Goal: Task Accomplishment & Management: Complete application form

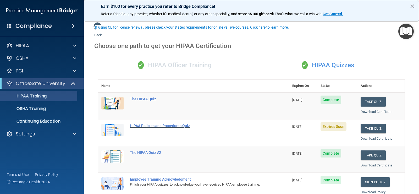
scroll to position [26, 0]
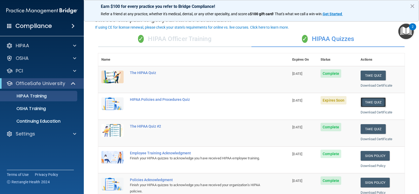
click at [365, 102] on button "Take Quiz" at bounding box center [373, 102] width 25 height 10
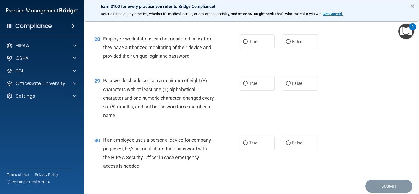
scroll to position [1312, 0]
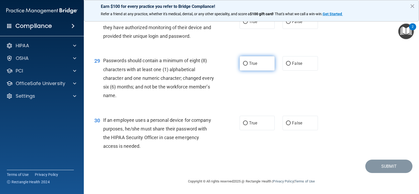
click at [249, 64] on span "True" at bounding box center [253, 63] width 8 height 5
click at [247, 64] on input "True" at bounding box center [245, 64] width 5 height 4
radio input "true"
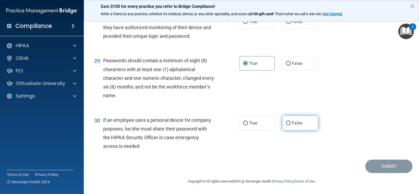
click at [288, 127] on label "False" at bounding box center [300, 122] width 35 height 14
click at [288, 125] on input "False" at bounding box center [288, 123] width 5 height 4
radio input "true"
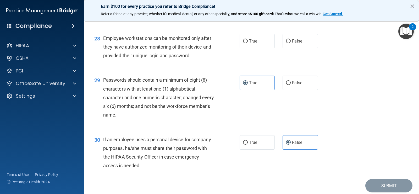
scroll to position [1234, 0]
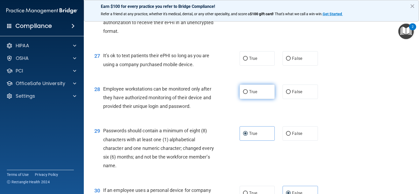
click at [251, 94] on span "True" at bounding box center [253, 91] width 8 height 5
click at [248, 94] on input "True" at bounding box center [245, 92] width 5 height 4
radio input "true"
click at [247, 65] on label "True" at bounding box center [257, 58] width 35 height 14
click at [247, 60] on input "True" at bounding box center [245, 59] width 5 height 4
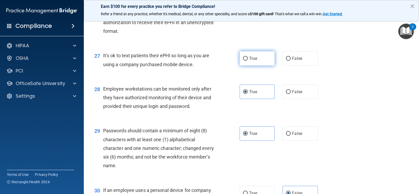
radio input "true"
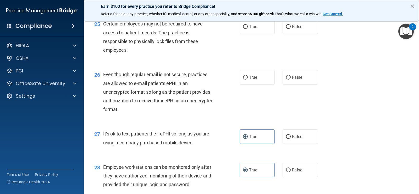
scroll to position [1155, 0]
click at [245, 29] on input "True" at bounding box center [245, 27] width 5 height 4
radio input "true"
drag, startPoint x: 246, startPoint y: 87, endPoint x: 284, endPoint y: 113, distance: 45.6
click at [246, 85] on label "True" at bounding box center [257, 77] width 35 height 14
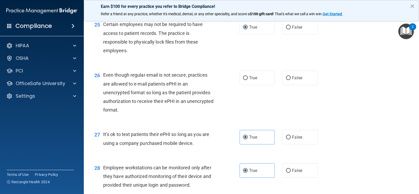
click at [246, 80] on input "True" at bounding box center [245, 78] width 5 height 4
radio input "true"
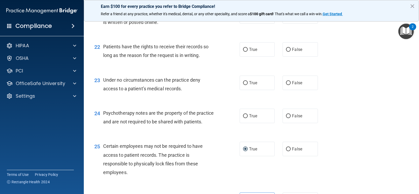
scroll to position [1024, 0]
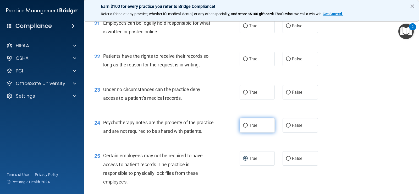
click at [244, 126] on input "True" at bounding box center [245, 125] width 5 height 4
radio input "true"
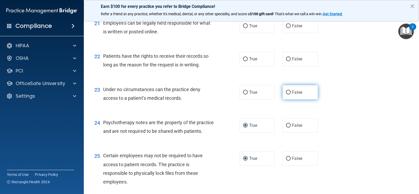
click at [286, 92] on input "False" at bounding box center [288, 92] width 5 height 4
radio input "true"
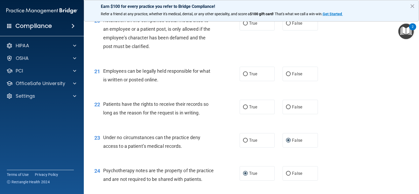
scroll to position [946, 0]
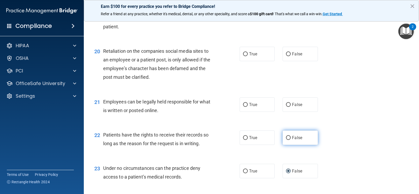
click at [288, 138] on input "False" at bounding box center [288, 138] width 5 height 4
radio input "true"
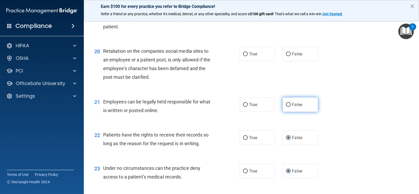
click at [288, 104] on input "False" at bounding box center [288, 105] width 5 height 4
radio input "true"
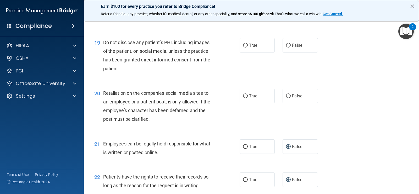
scroll to position [893, 0]
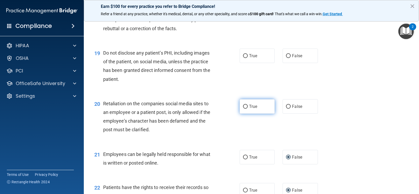
click at [247, 107] on label "True" at bounding box center [257, 106] width 35 height 14
click at [247, 107] on input "True" at bounding box center [245, 106] width 5 height 4
radio input "true"
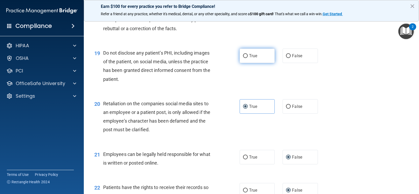
click at [249, 56] on span "True" at bounding box center [253, 55] width 8 height 5
click at [248, 56] on input "True" at bounding box center [245, 56] width 5 height 4
radio input "true"
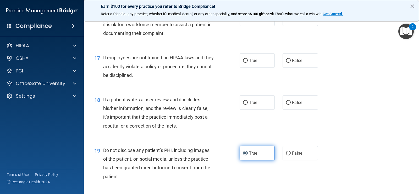
scroll to position [763, 0]
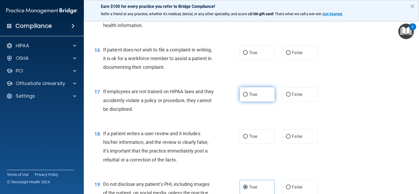
click at [250, 96] on span "True" at bounding box center [253, 94] width 8 height 5
click at [248, 96] on input "True" at bounding box center [245, 94] width 5 height 4
radio input "true"
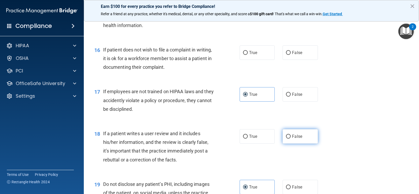
click at [286, 138] on input "False" at bounding box center [288, 136] width 5 height 4
radio input "true"
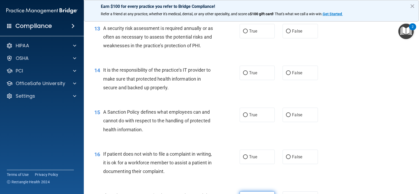
scroll to position [658, 0]
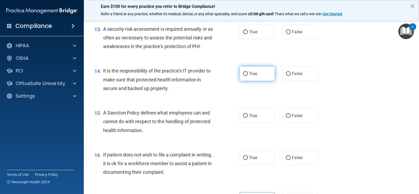
click at [244, 74] on input "True" at bounding box center [245, 74] width 5 height 4
radio input "true"
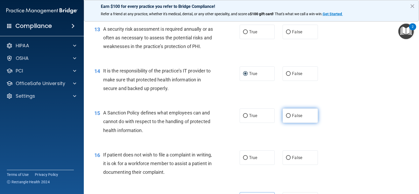
click at [286, 114] on input "False" at bounding box center [288, 116] width 5 height 4
radio input "true"
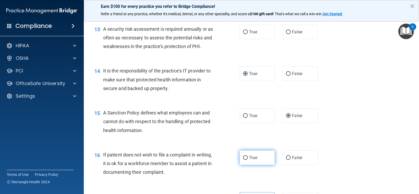
click at [249, 159] on span "True" at bounding box center [253, 157] width 8 height 5
click at [248, 159] on input "True" at bounding box center [245, 158] width 5 height 4
radio input "true"
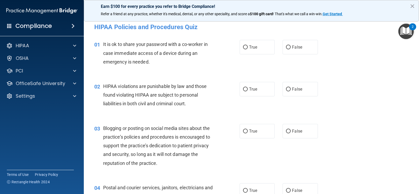
scroll to position [0, 0]
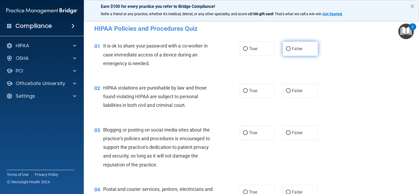
click at [286, 50] on input "False" at bounding box center [288, 49] width 5 height 4
radio input "true"
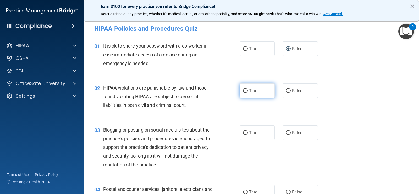
click at [246, 90] on label "True" at bounding box center [257, 90] width 35 height 14
click at [246, 90] on input "True" at bounding box center [245, 91] width 5 height 4
radio input "true"
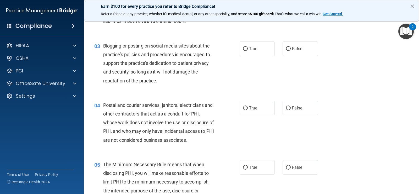
scroll to position [105, 0]
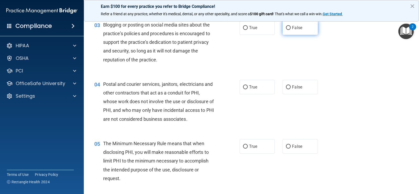
click at [288, 28] on input "False" at bounding box center [288, 28] width 5 height 4
radio input "true"
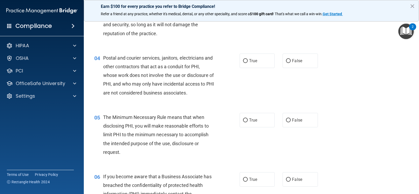
scroll to position [157, 0]
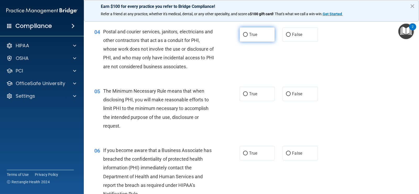
click at [251, 32] on label "True" at bounding box center [257, 34] width 35 height 14
click at [248, 33] on input "True" at bounding box center [245, 35] width 5 height 4
radio input "true"
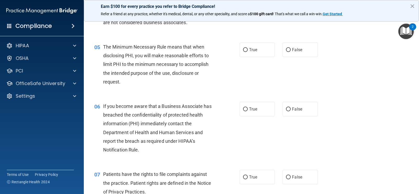
scroll to position [209, 0]
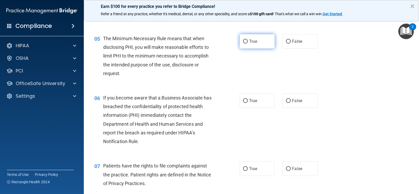
click at [244, 41] on input "True" at bounding box center [245, 42] width 5 height 4
radio input "true"
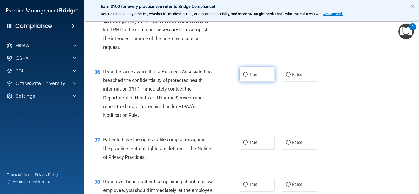
click at [246, 73] on label "True" at bounding box center [257, 74] width 35 height 14
click at [246, 73] on input "True" at bounding box center [245, 75] width 5 height 4
radio input "true"
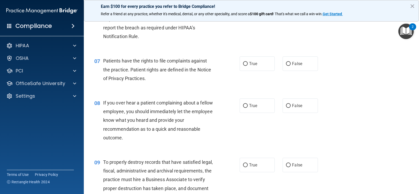
scroll to position [340, 0]
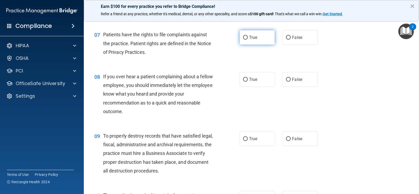
click at [245, 38] on input "True" at bounding box center [245, 38] width 5 height 4
radio input "true"
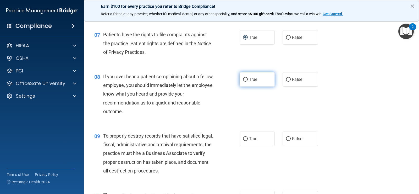
click at [250, 75] on label "True" at bounding box center [257, 79] width 35 height 14
click at [248, 78] on input "True" at bounding box center [245, 80] width 5 height 4
radio input "true"
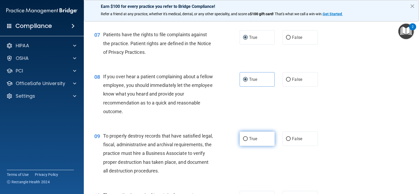
click at [249, 138] on span "True" at bounding box center [253, 138] width 8 height 5
click at [248, 138] on input "True" at bounding box center [245, 139] width 5 height 4
radio input "true"
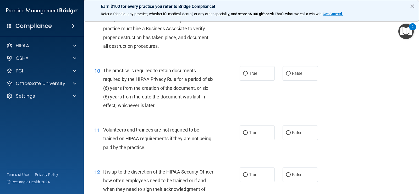
scroll to position [498, 0]
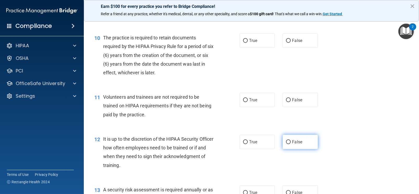
click at [287, 140] on input "False" at bounding box center [288, 142] width 5 height 4
radio input "true"
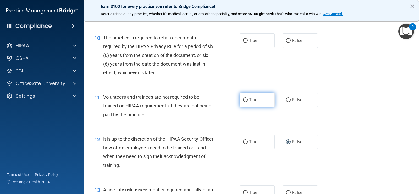
click at [245, 101] on input "True" at bounding box center [245, 100] width 5 height 4
radio input "true"
drag, startPoint x: 245, startPoint y: 41, endPoint x: 236, endPoint y: 61, distance: 22.5
click at [245, 41] on input "True" at bounding box center [245, 41] width 5 height 4
radio input "true"
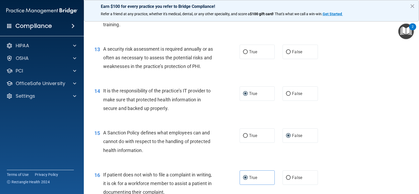
scroll to position [628, 0]
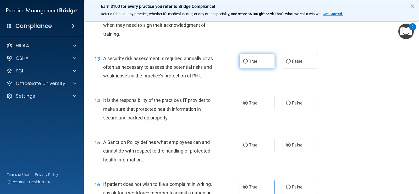
drag, startPoint x: 244, startPoint y: 58, endPoint x: 246, endPoint y: 62, distance: 4.1
click at [246, 62] on label "True" at bounding box center [257, 61] width 35 height 14
drag, startPoint x: 245, startPoint y: 62, endPoint x: 251, endPoint y: 71, distance: 11.2
click at [245, 63] on input "True" at bounding box center [245, 61] width 5 height 4
radio input "true"
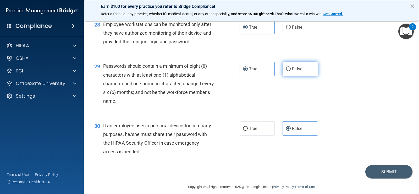
scroll to position [1312, 0]
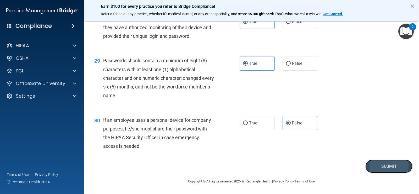
click at [384, 166] on button "Submit" at bounding box center [388, 165] width 47 height 13
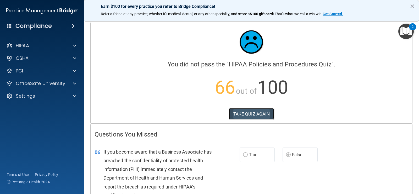
click at [253, 111] on button "TAKE QUIZ AGAIN" at bounding box center [251, 114] width 45 height 12
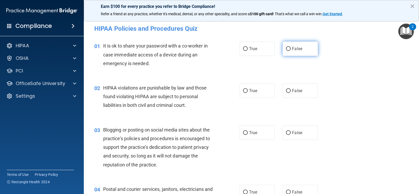
click at [286, 48] on input "False" at bounding box center [288, 49] width 5 height 4
radio input "true"
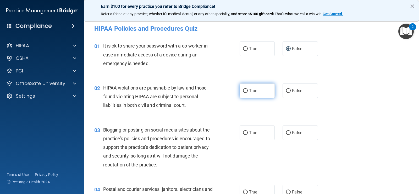
click at [244, 90] on input "True" at bounding box center [245, 91] width 5 height 4
radio input "true"
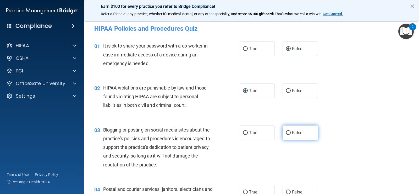
click at [286, 133] on input "False" at bounding box center [288, 133] width 5 height 4
radio input "true"
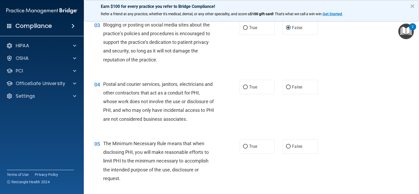
scroll to position [157, 0]
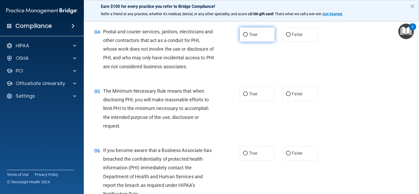
click at [244, 35] on input "True" at bounding box center [245, 35] width 5 height 4
radio input "true"
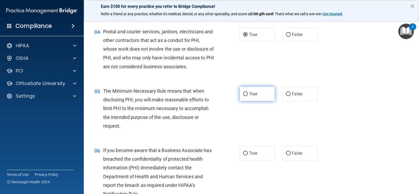
click at [243, 94] on input "True" at bounding box center [245, 94] width 5 height 4
radio input "true"
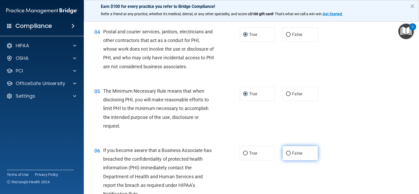
click at [286, 153] on input "False" at bounding box center [288, 153] width 5 height 4
radio input "true"
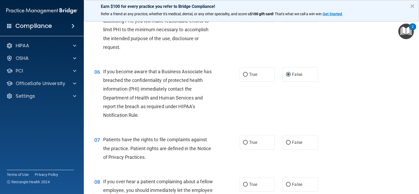
scroll to position [314, 0]
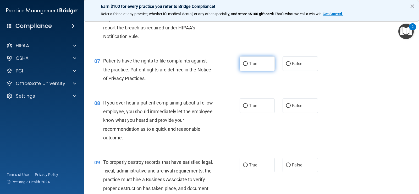
click at [243, 64] on input "True" at bounding box center [245, 64] width 5 height 4
radio input "true"
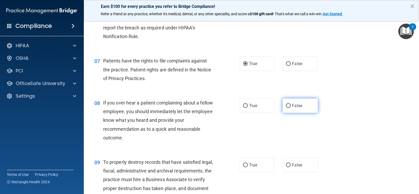
click at [286, 106] on input "False" at bounding box center [288, 106] width 5 height 4
radio input "true"
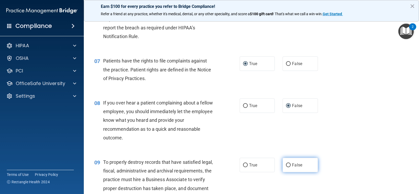
click at [287, 165] on input "False" at bounding box center [288, 165] width 5 height 4
radio input "true"
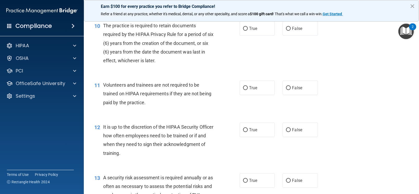
scroll to position [498, 0]
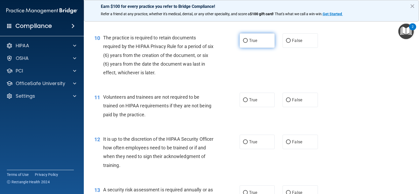
click at [243, 40] on input "True" at bounding box center [245, 41] width 5 height 4
radio input "true"
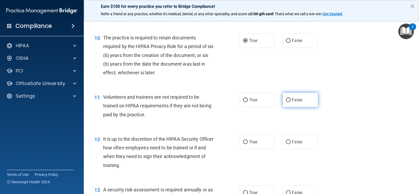
click at [286, 100] on input "False" at bounding box center [288, 100] width 5 height 4
radio input "true"
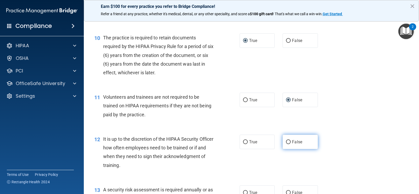
click at [286, 142] on input "False" at bounding box center [288, 142] width 5 height 4
radio input "true"
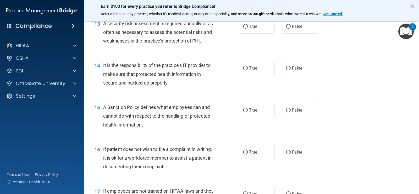
scroll to position [655, 0]
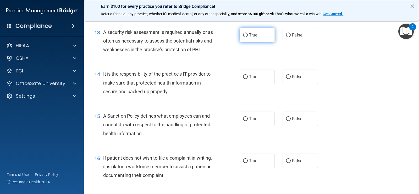
click at [244, 34] on input "True" at bounding box center [245, 35] width 5 height 4
radio input "true"
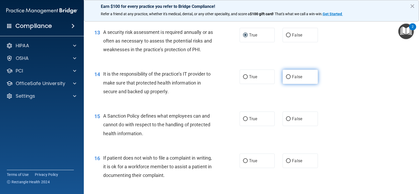
click at [286, 77] on input "False" at bounding box center [288, 77] width 5 height 4
radio input "true"
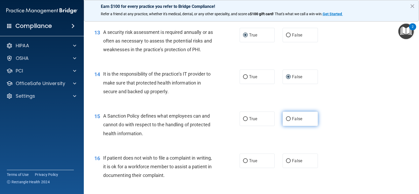
click at [286, 117] on input "False" at bounding box center [288, 119] width 5 height 4
radio input "true"
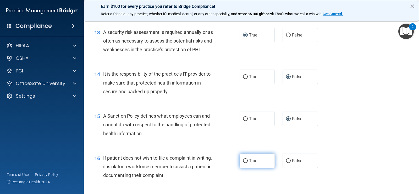
click at [244, 162] on input "True" at bounding box center [245, 161] width 5 height 4
radio input "true"
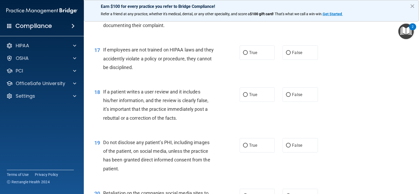
scroll to position [812, 0]
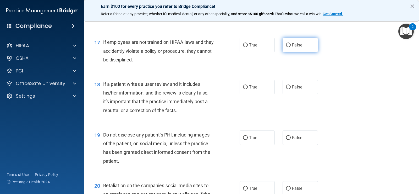
click at [286, 45] on input "False" at bounding box center [288, 45] width 5 height 4
radio input "true"
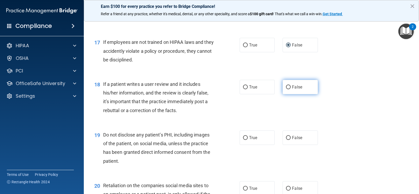
click at [286, 86] on input "False" at bounding box center [288, 87] width 5 height 4
radio input "true"
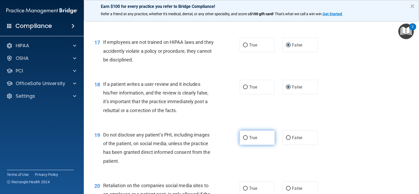
click at [243, 136] on input "True" at bounding box center [245, 138] width 5 height 4
radio input "true"
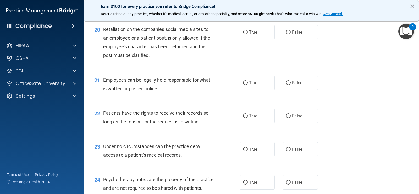
scroll to position [969, 0]
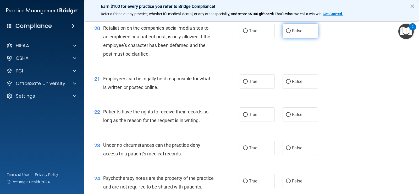
click at [286, 31] on input "False" at bounding box center [288, 31] width 5 height 4
radio input "true"
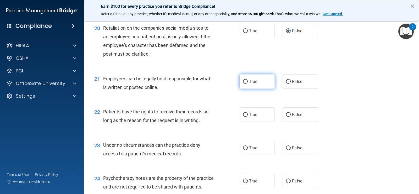
click at [243, 81] on input "True" at bounding box center [245, 82] width 5 height 4
radio input "true"
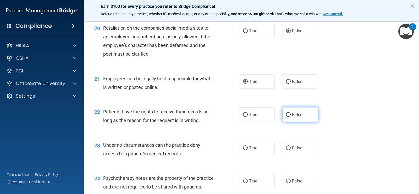
click at [286, 115] on input "False" at bounding box center [288, 115] width 5 height 4
radio input "true"
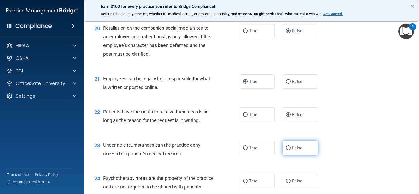
click at [286, 146] on input "False" at bounding box center [288, 148] width 5 height 4
radio input "true"
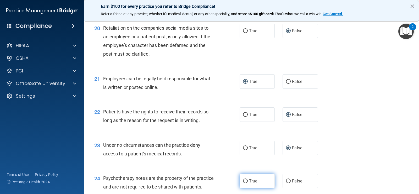
click at [244, 180] on input "True" at bounding box center [245, 181] width 5 height 4
radio input "true"
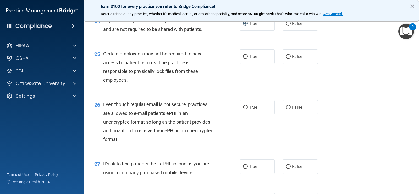
scroll to position [1152, 0]
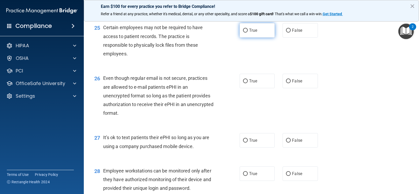
click at [245, 32] on input "True" at bounding box center [245, 31] width 5 height 4
radio input "true"
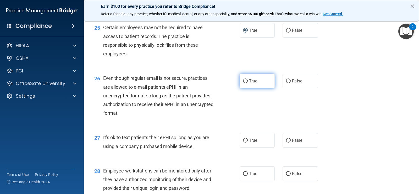
click at [244, 83] on input "True" at bounding box center [245, 81] width 5 height 4
radio input "true"
click at [286, 142] on input "False" at bounding box center [288, 140] width 5 height 4
radio input "true"
click at [286, 175] on input "False" at bounding box center [288, 174] width 5 height 4
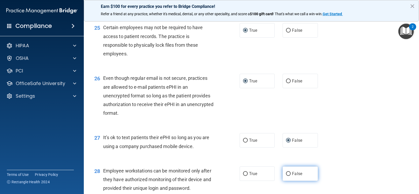
radio input "true"
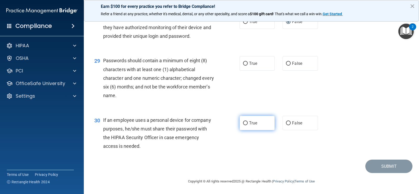
scroll to position [1309, 0]
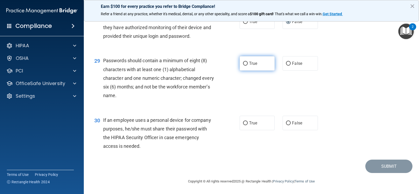
click at [244, 65] on input "True" at bounding box center [245, 64] width 5 height 4
radio input "true"
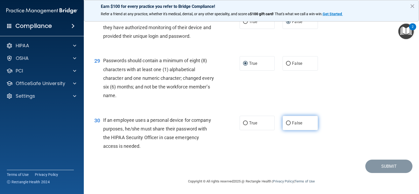
click at [286, 125] on input "False" at bounding box center [288, 123] width 5 height 4
radio input "true"
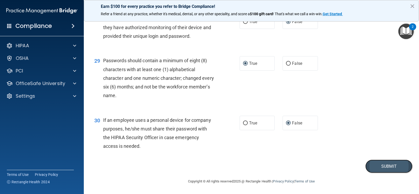
click at [384, 168] on button "Submit" at bounding box center [388, 165] width 47 height 13
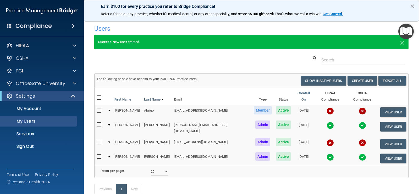
select select "20"
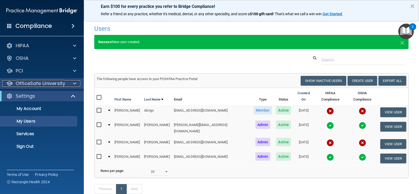
click at [38, 83] on p "OfficeSafe University" at bounding box center [40, 83] width 49 height 6
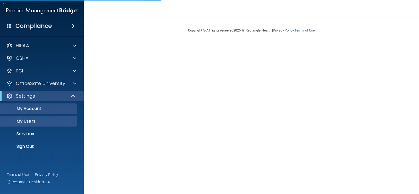
select select "20"
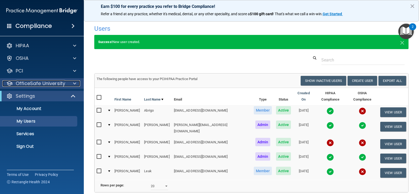
click at [36, 85] on p "OfficeSafe University" at bounding box center [40, 83] width 49 height 6
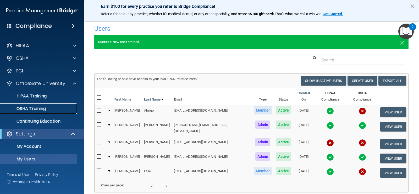
click at [31, 109] on p "OSHA Training" at bounding box center [24, 108] width 42 height 5
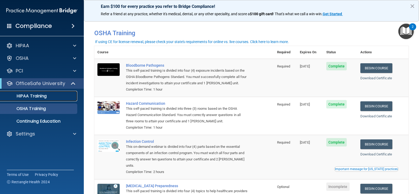
click at [39, 96] on p "HIPAA Training" at bounding box center [24, 95] width 43 height 5
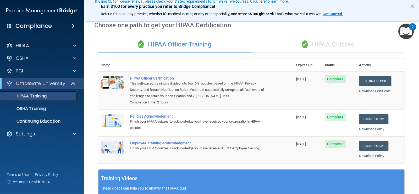
scroll to position [52, 0]
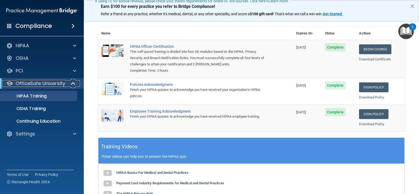
click at [44, 82] on p "OfficeSafe University" at bounding box center [40, 83] width 49 height 6
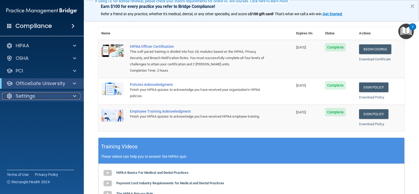
click at [33, 94] on p "Settings" at bounding box center [25, 96] width 19 height 6
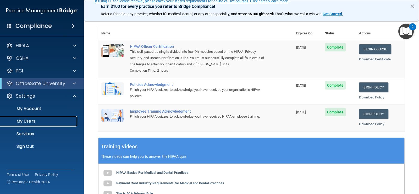
click at [29, 122] on p "My Users" at bounding box center [38, 120] width 71 height 5
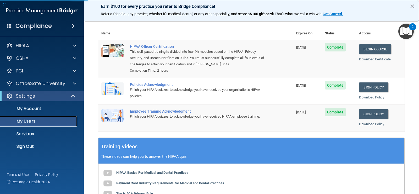
scroll to position [24, 0]
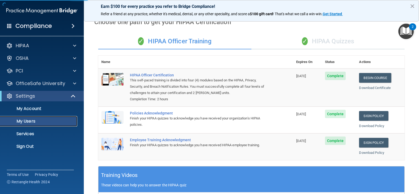
select select "20"
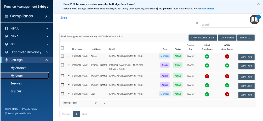
scroll to position [0, 0]
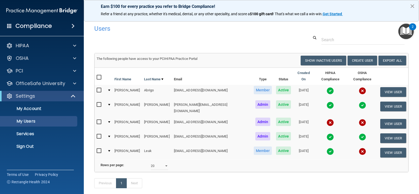
click at [410, 5] on button "×" at bounding box center [412, 6] width 5 height 8
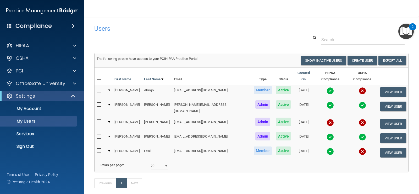
click at [41, 31] on div "Compliance" at bounding box center [42, 26] width 84 height 12
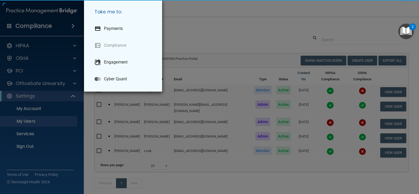
click at [41, 27] on div "Take me to: Payments Compliance Engagement Cyber Quant" at bounding box center [209, 97] width 419 height 194
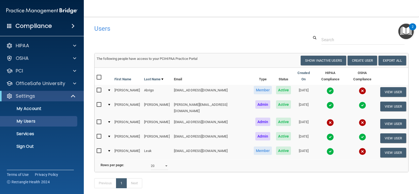
click at [41, 27] on h4 "Compliance" at bounding box center [33, 25] width 36 height 7
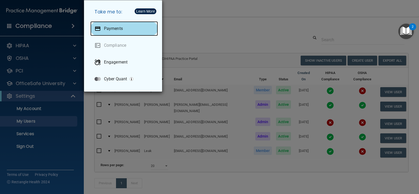
click at [116, 28] on p "Payments" at bounding box center [113, 28] width 19 height 5
